Goal: Connect with others: Establish contact or relationships with other users

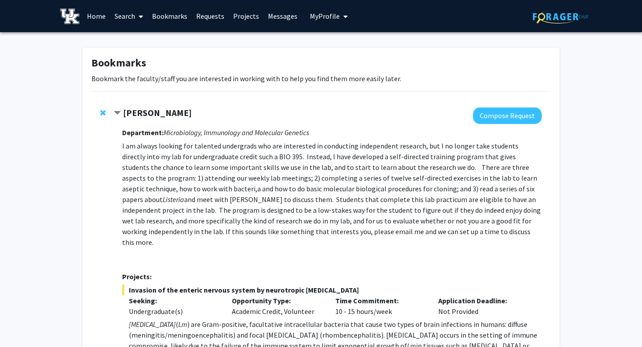
scroll to position [258, 0]
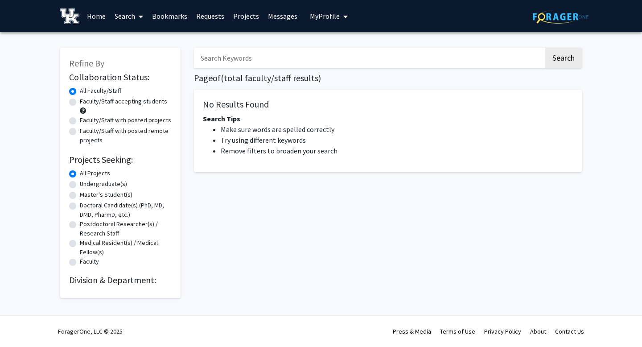
click at [283, 16] on link "Messages" at bounding box center [282, 15] width 38 height 31
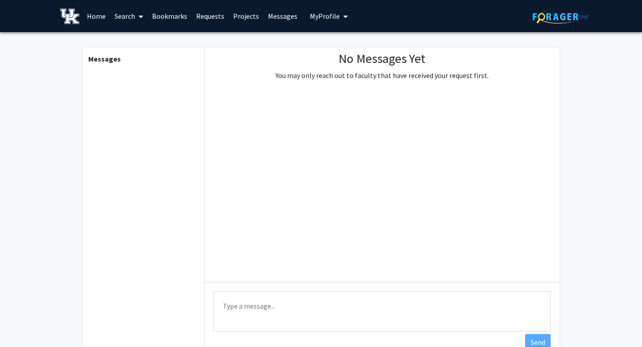
click at [174, 15] on link "Bookmarks" at bounding box center [169, 15] width 44 height 31
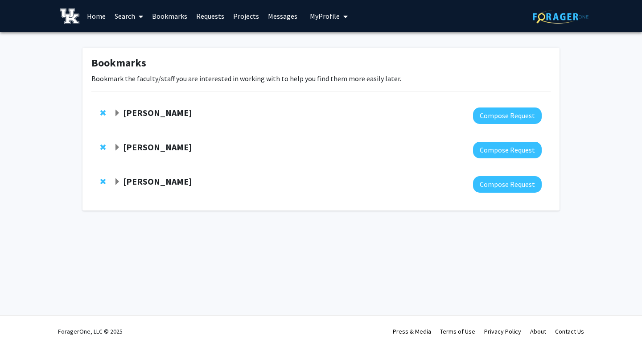
click at [181, 151] on strong "[PERSON_NAME]" at bounding box center [157, 146] width 69 height 11
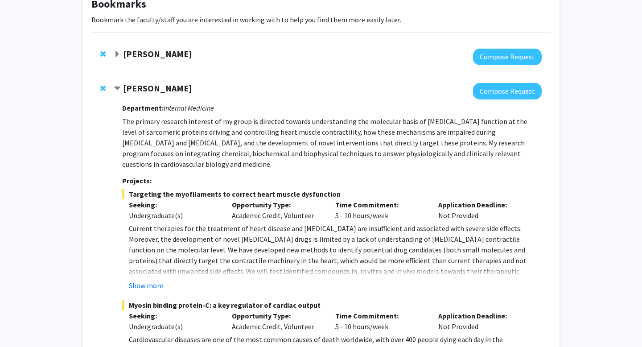
scroll to position [58, 0]
click at [494, 91] on button "Compose Request" at bounding box center [507, 91] width 69 height 16
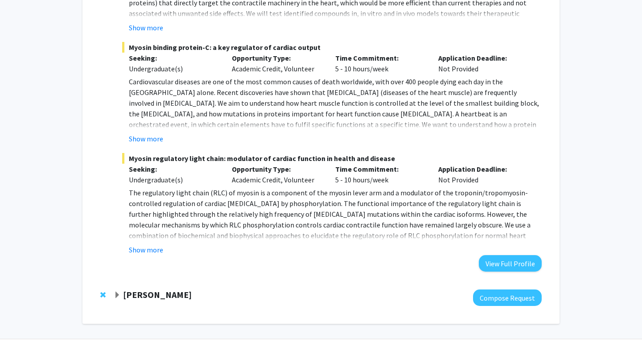
scroll to position [340, 0]
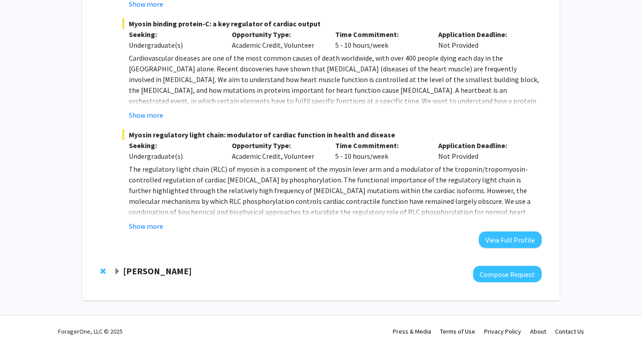
click at [152, 272] on strong "[PERSON_NAME]" at bounding box center [157, 270] width 69 height 11
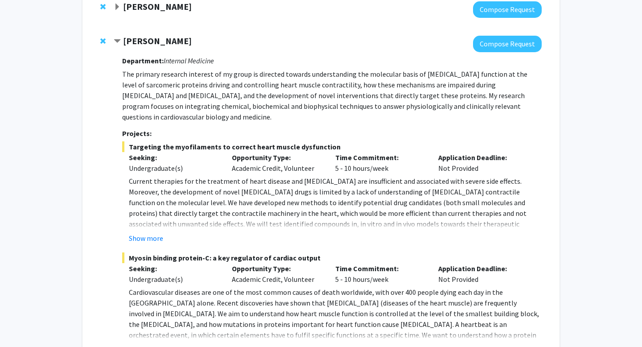
scroll to position [103, 0]
